Goal: Find specific page/section

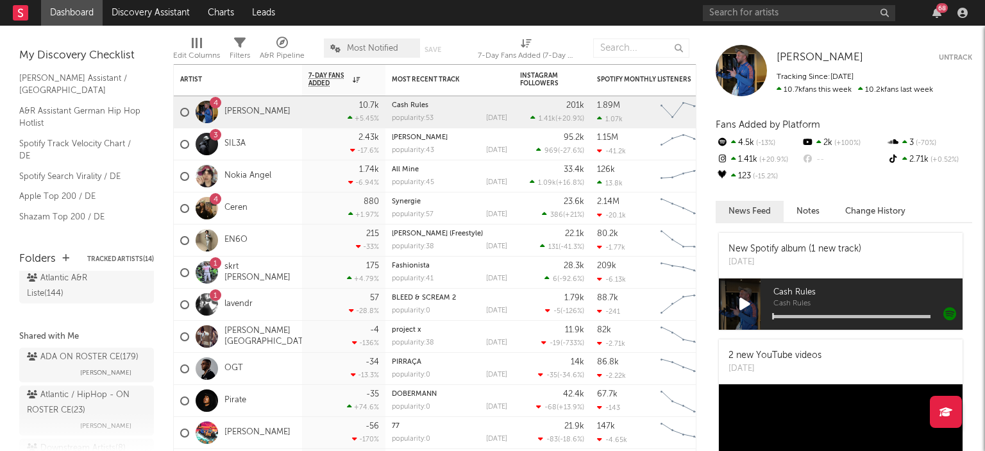
scroll to position [110, 0]
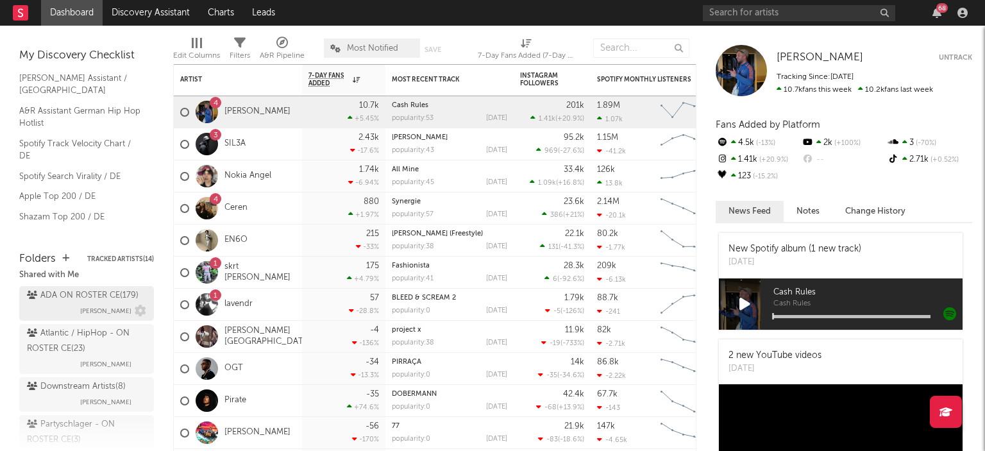
click at [83, 301] on div "ADA ON ROSTER CE ( 179 )" at bounding box center [83, 295] width 112 height 15
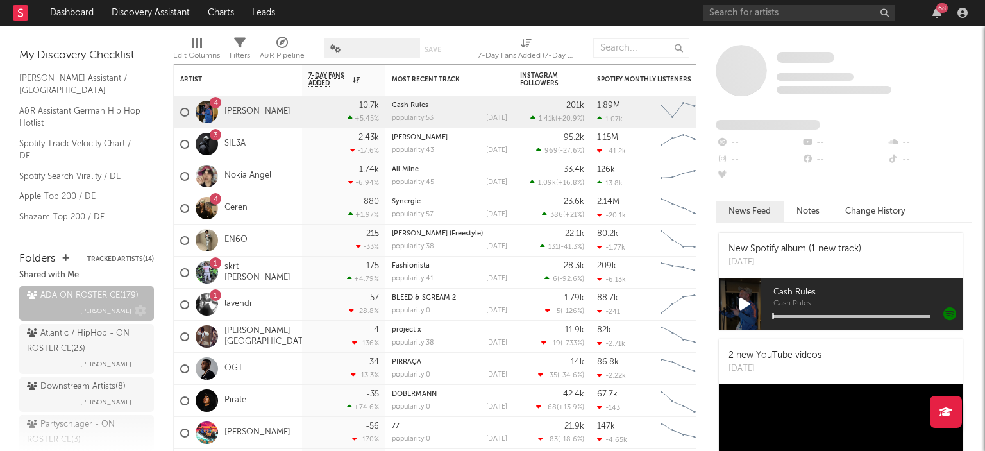
click at [83, 301] on div "ADA ON ROSTER CE ( 179 )" at bounding box center [83, 295] width 112 height 15
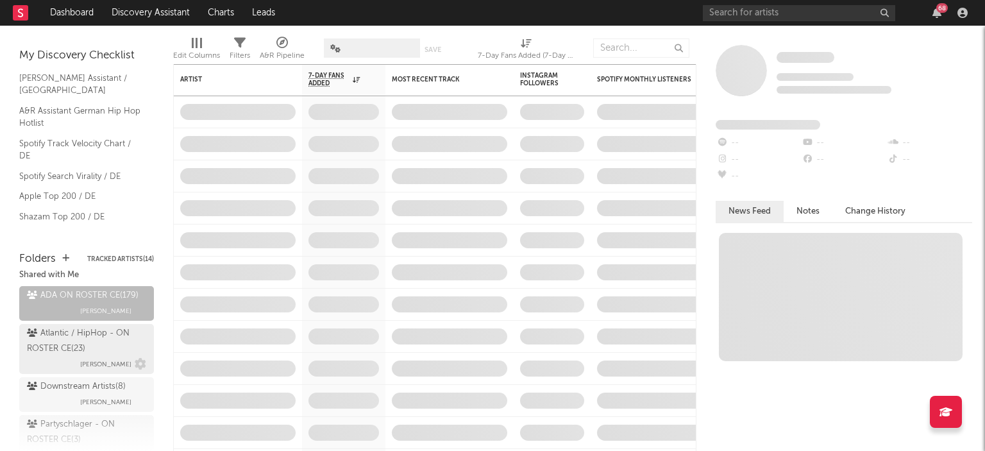
click at [78, 356] on div "Atlantic / HipHop - ON ROSTER CE ( 23 )" at bounding box center [85, 341] width 116 height 31
